Goal: Information Seeking & Learning: Find specific fact

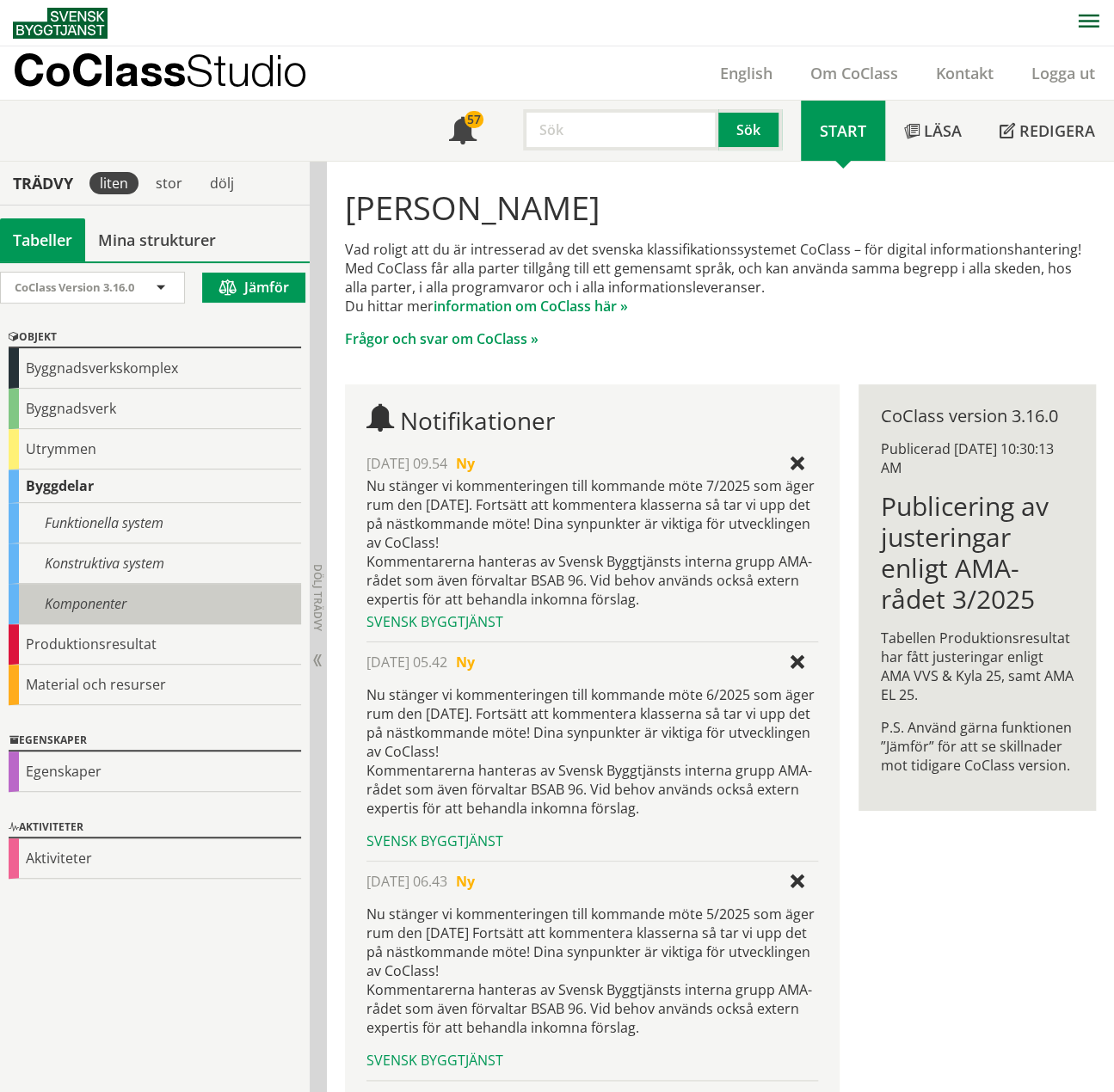
click at [104, 600] on div "Komponenter" at bounding box center [155, 603] width 293 height 41
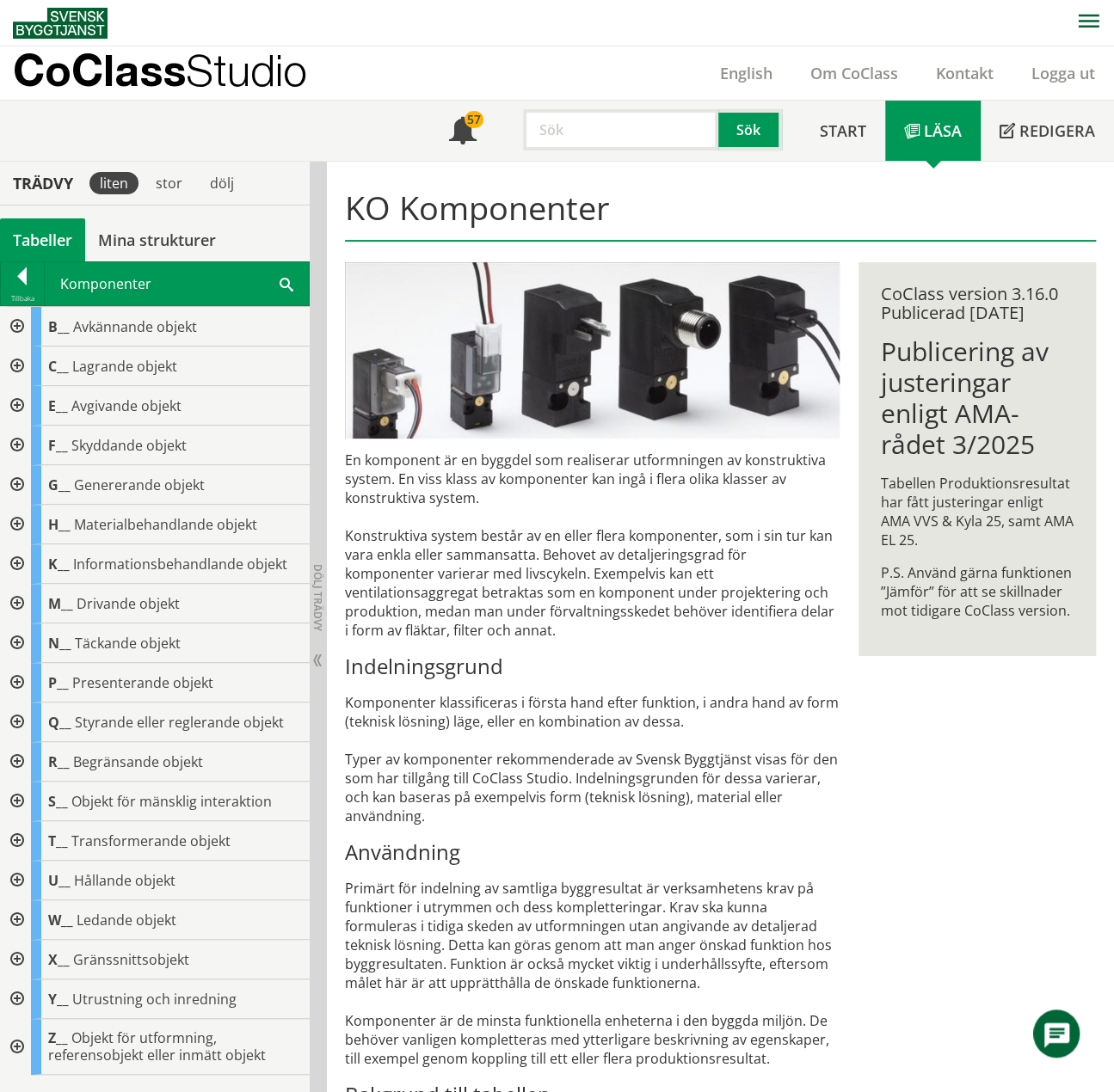
click at [286, 281] on span at bounding box center [285, 284] width 14 height 18
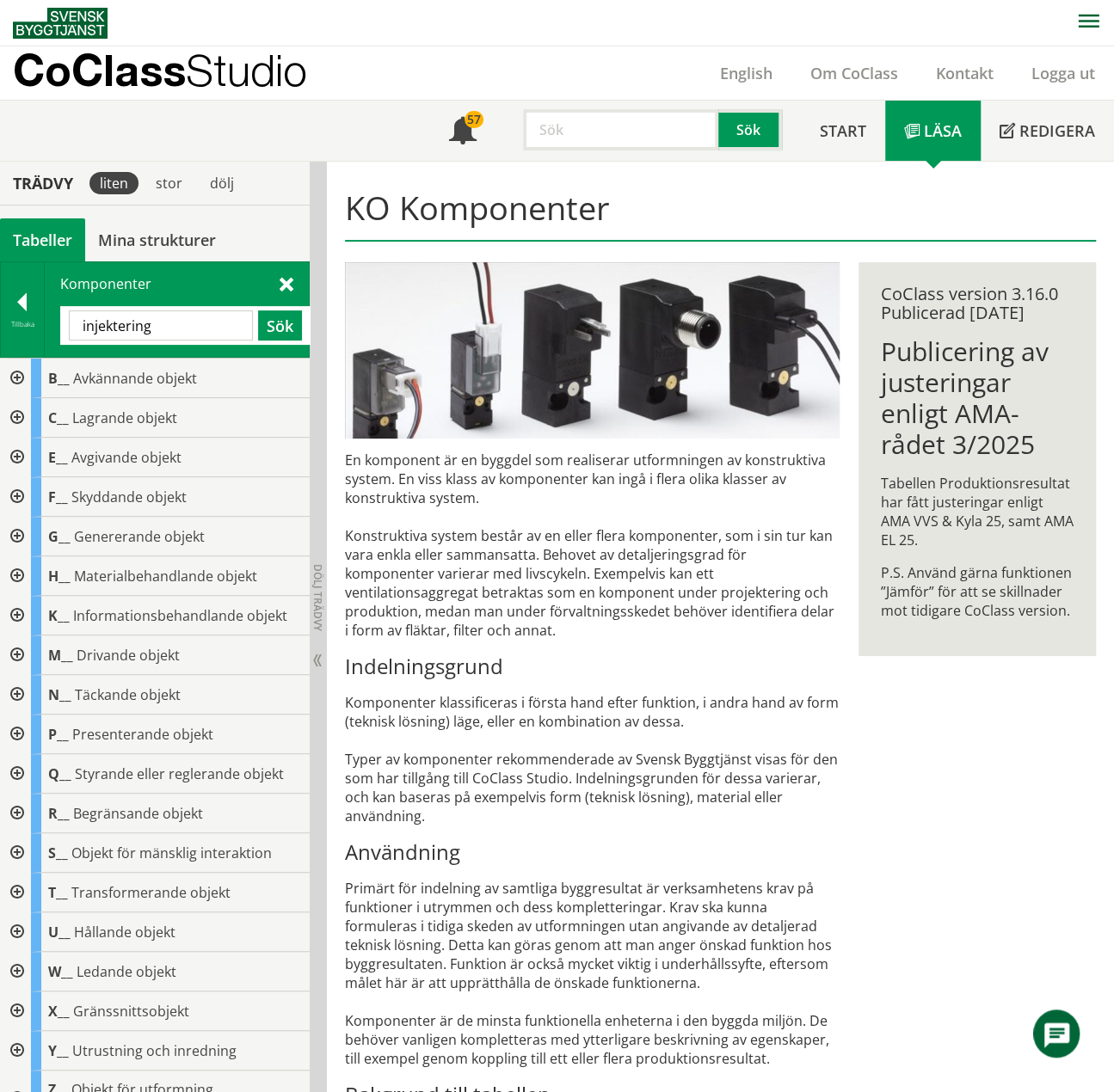
type input "injektering"
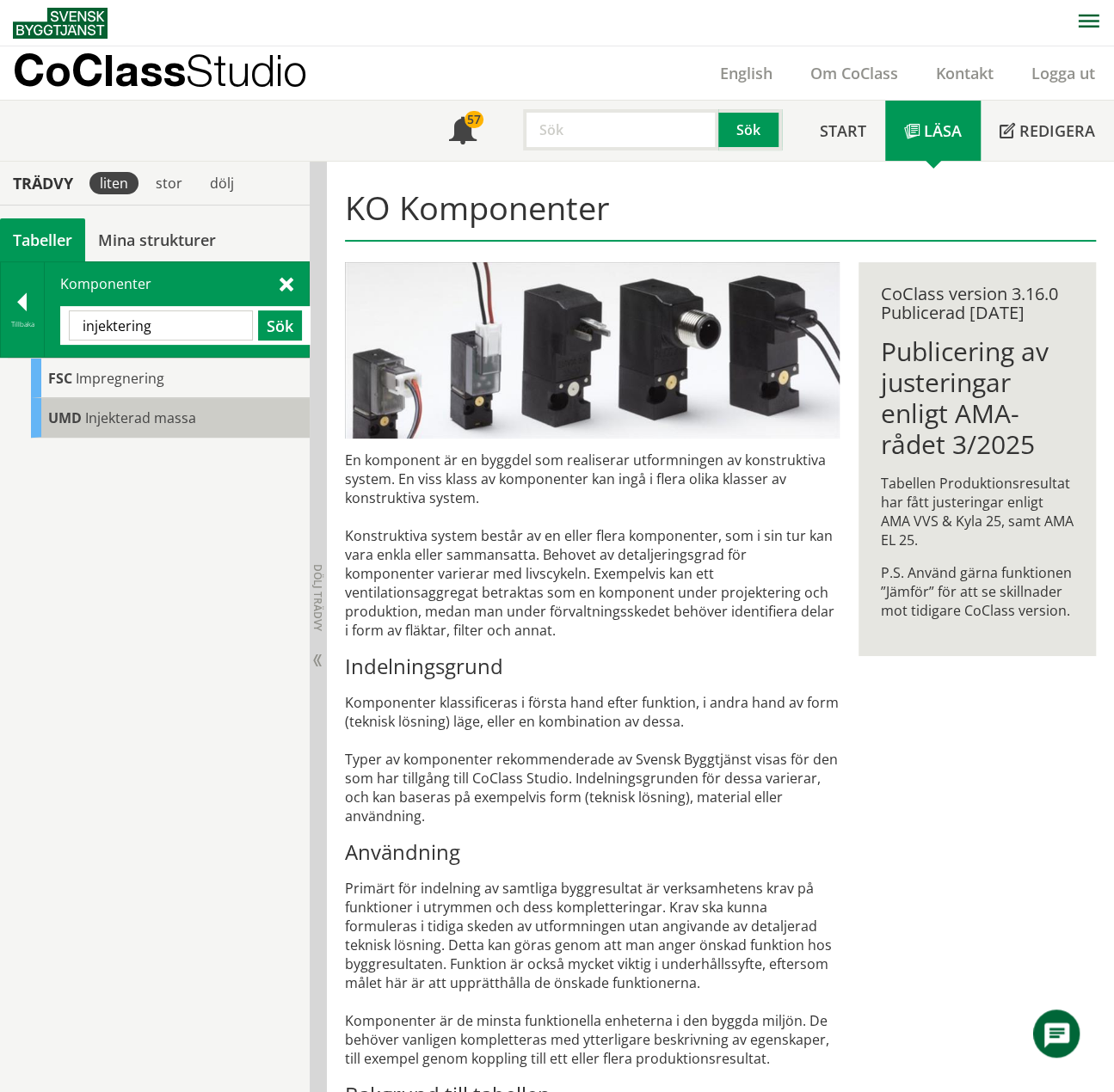
click at [115, 416] on span "Injekterad massa" at bounding box center [140, 418] width 111 height 19
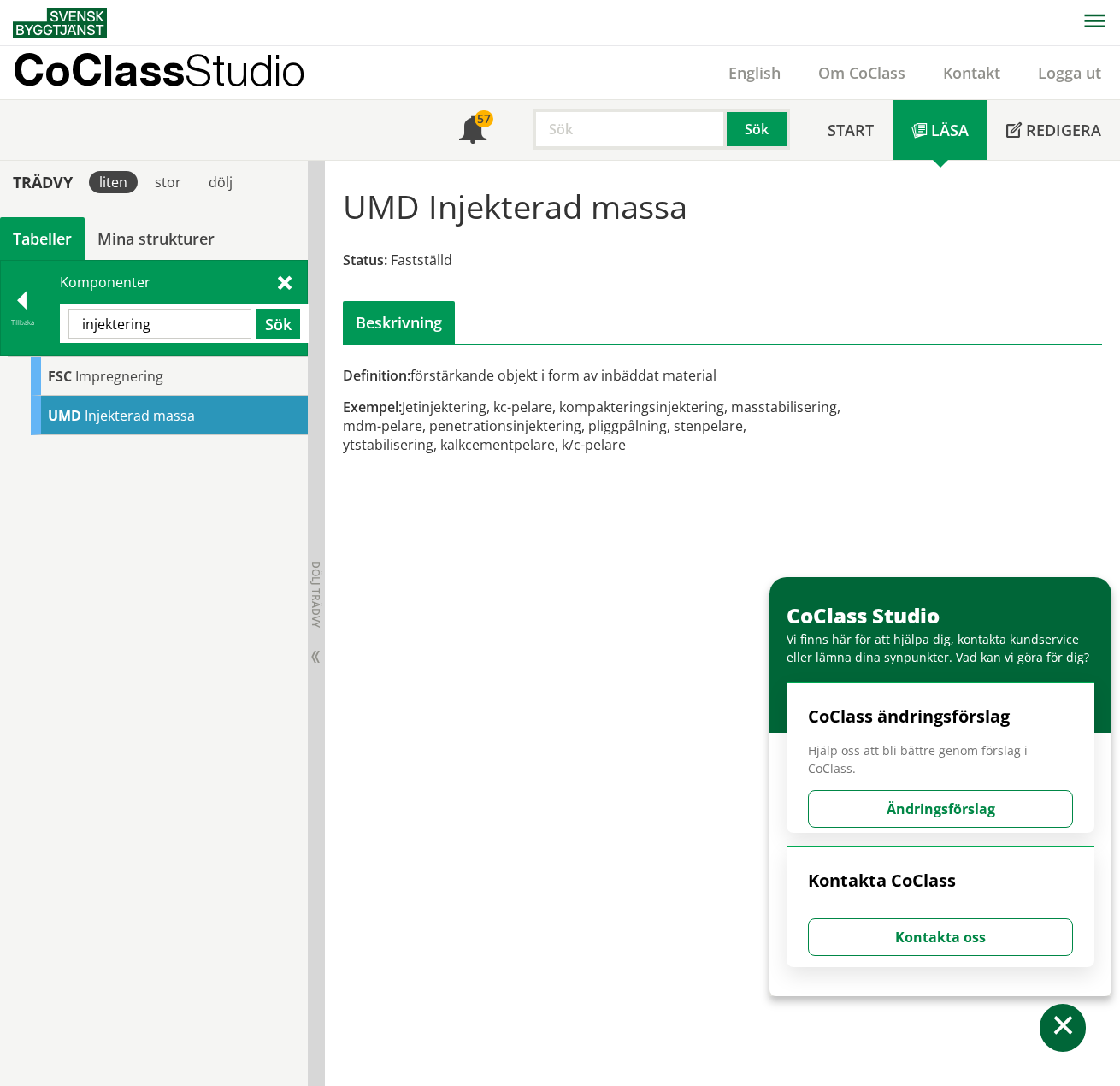
click at [184, 666] on div "FSC Impregnering UMD Injekterad massa" at bounding box center [154, 722] width 308 height 732
